Goal: Task Accomplishment & Management: Use online tool/utility

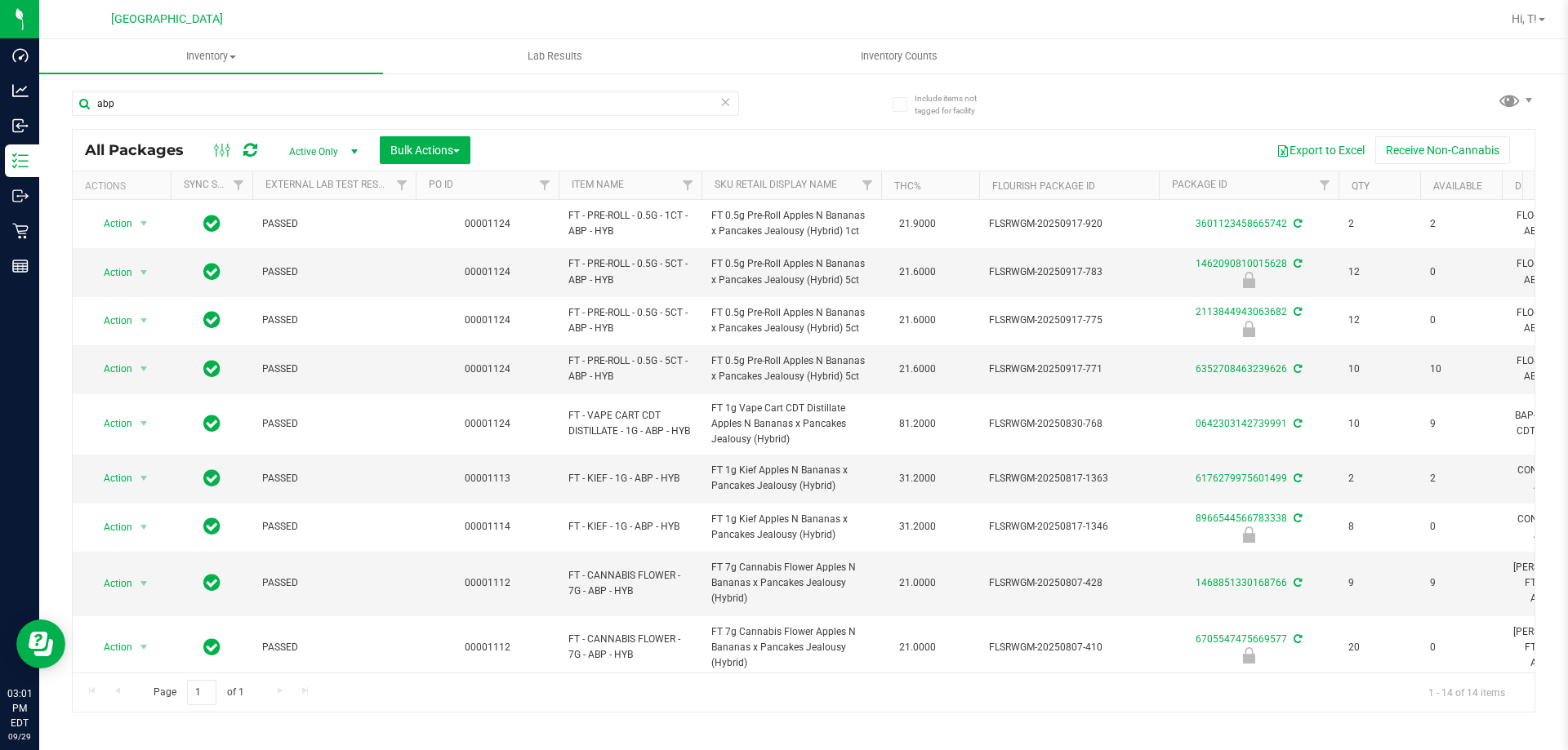
click at [213, 89] on div "abp" at bounding box center [438, 103] width 732 height 52
click at [250, 106] on input "abp" at bounding box center [405, 103] width 667 height 24
type input "a"
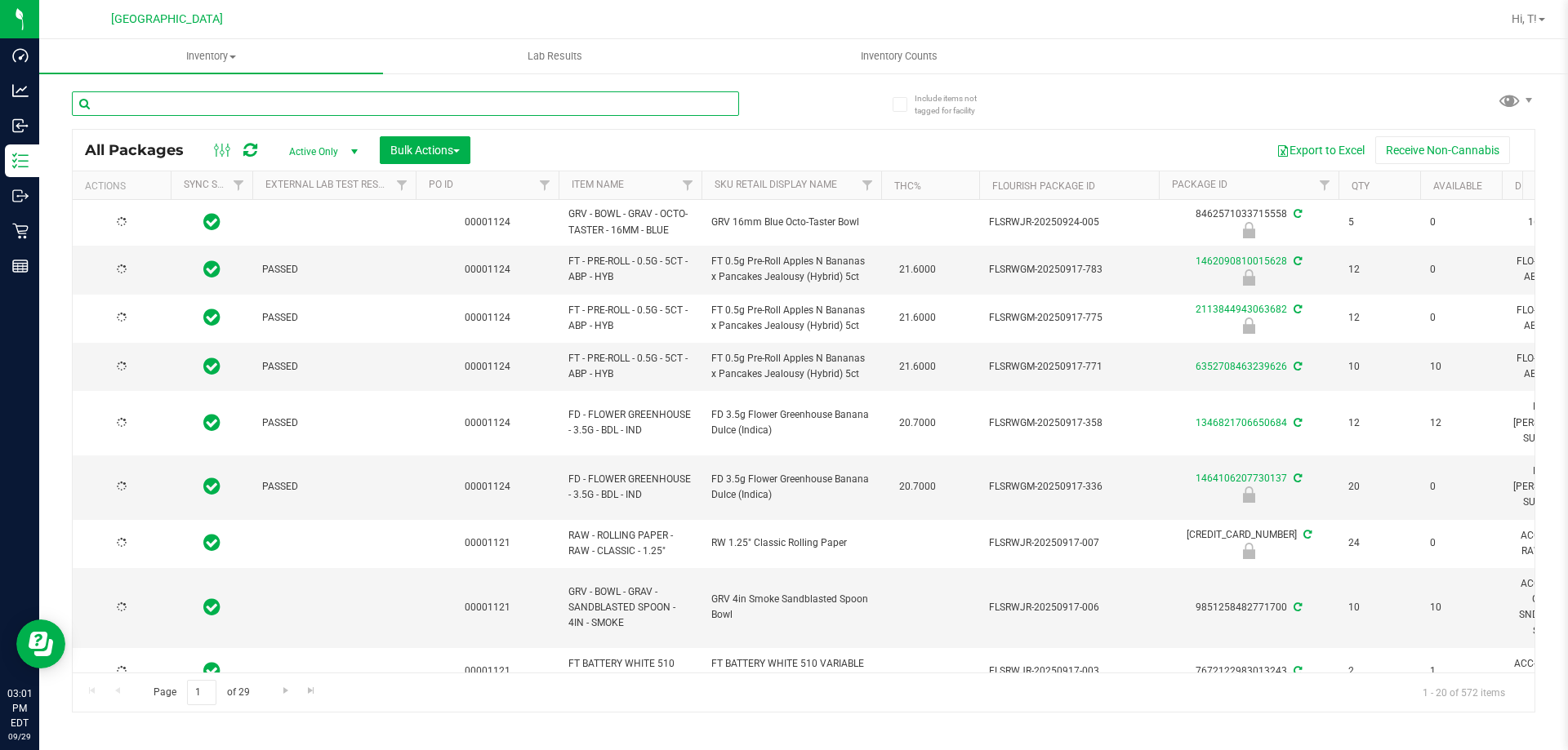
type input "[DATE]"
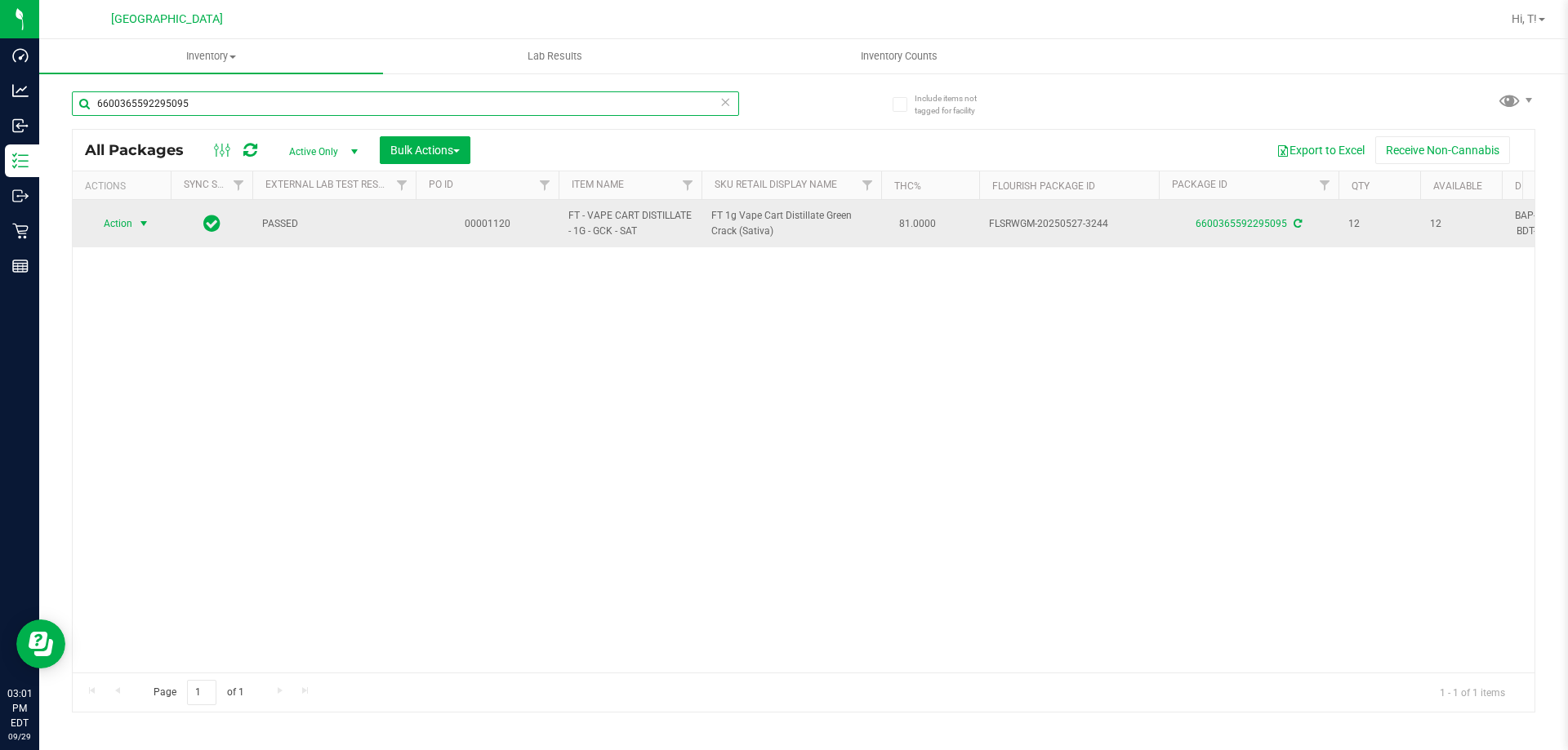
type input "6600365592295095"
click at [146, 226] on span "select" at bounding box center [144, 223] width 13 height 13
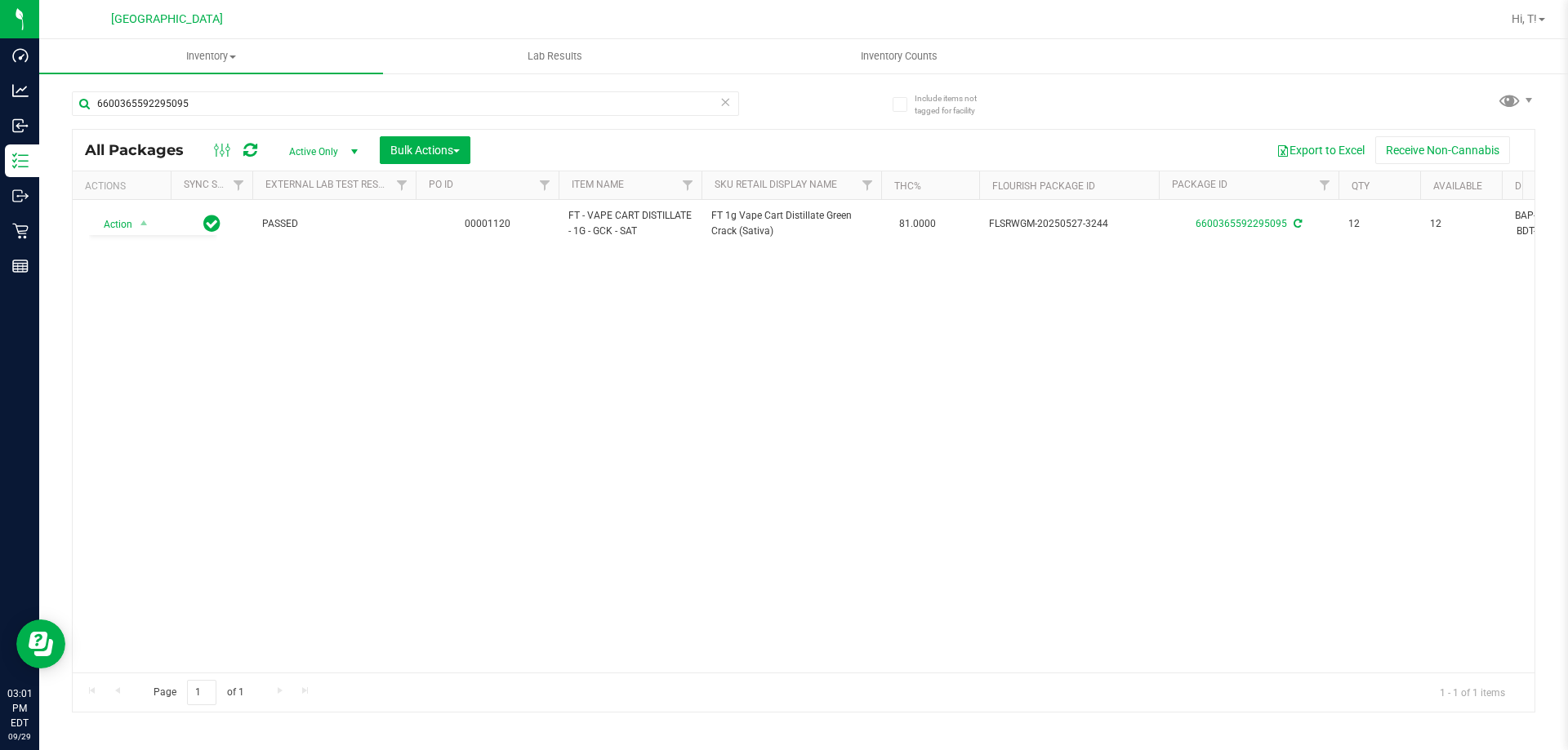
click at [384, 369] on div "Action Action Adjust qty Create package Edit attributes Global inventory Locate…" at bounding box center [804, 436] width 1462 height 473
